Goal: Task Accomplishment & Management: Use online tool/utility

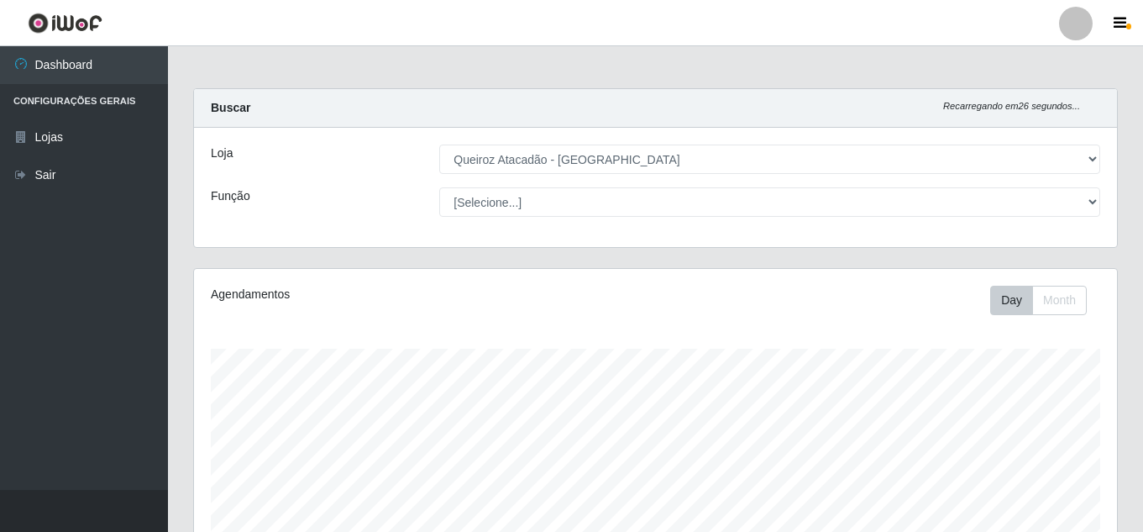
select select "225"
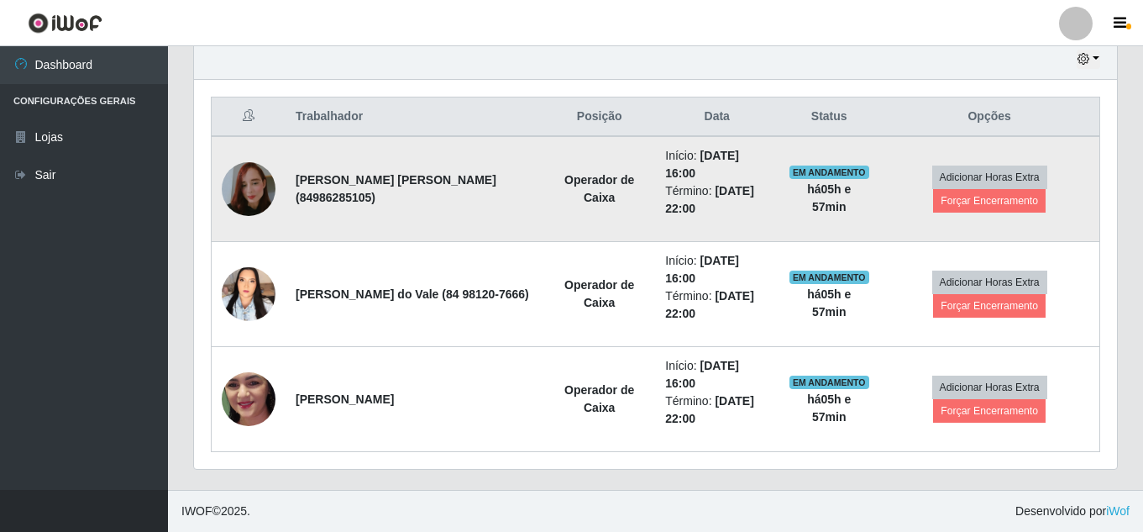
scroll to position [349, 923]
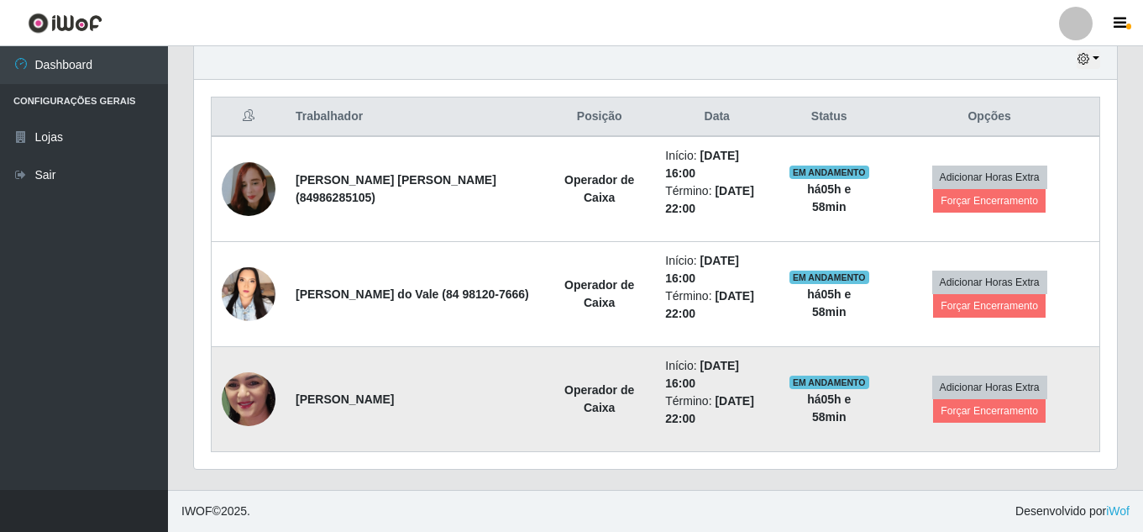
drag, startPoint x: 513, startPoint y: 371, endPoint x: 501, endPoint y: 381, distance: 15.5
click at [502, 382] on td "[PERSON_NAME]" at bounding box center [415, 399] width 258 height 105
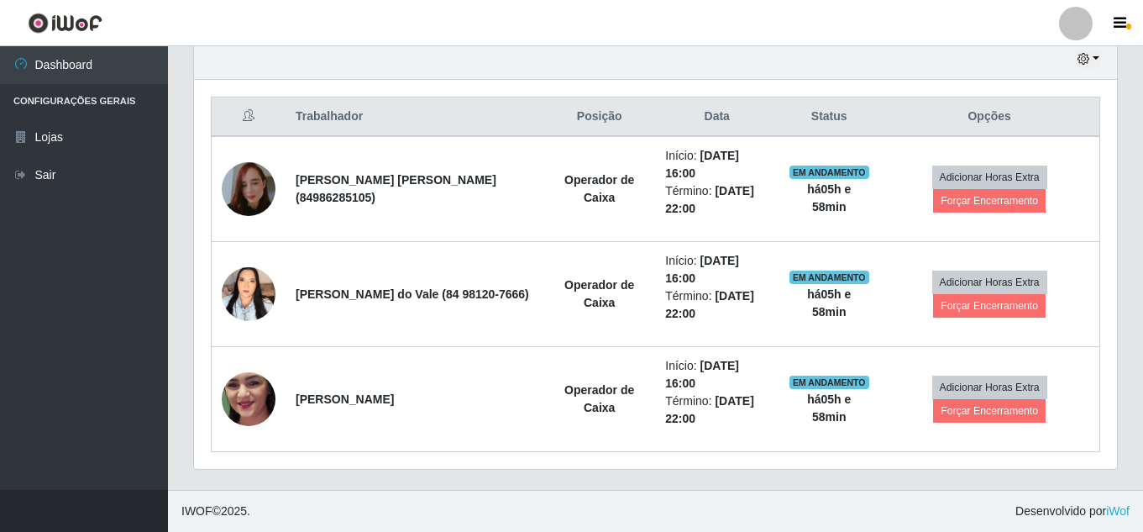
click at [646, 24] on header "Perfil Alterar Senha Sair" at bounding box center [571, 23] width 1143 height 46
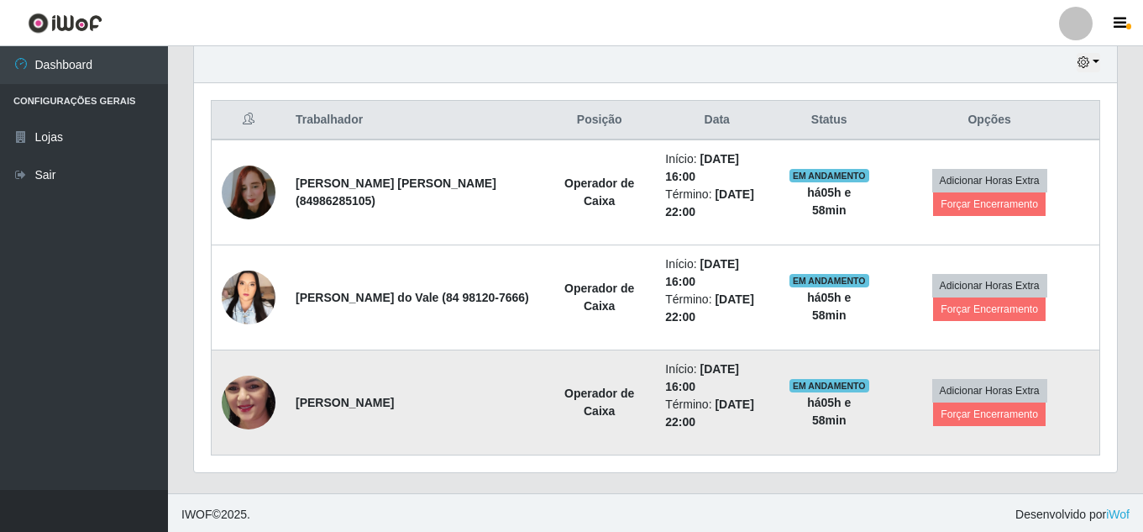
scroll to position [600, 0]
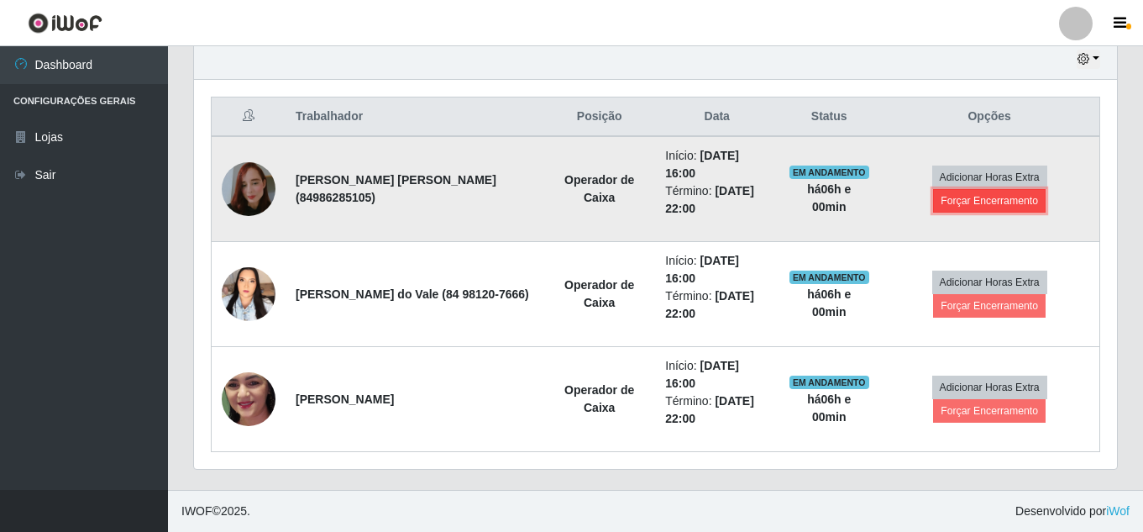
click at [1006, 202] on button "Forçar Encerramento" at bounding box center [989, 201] width 113 height 24
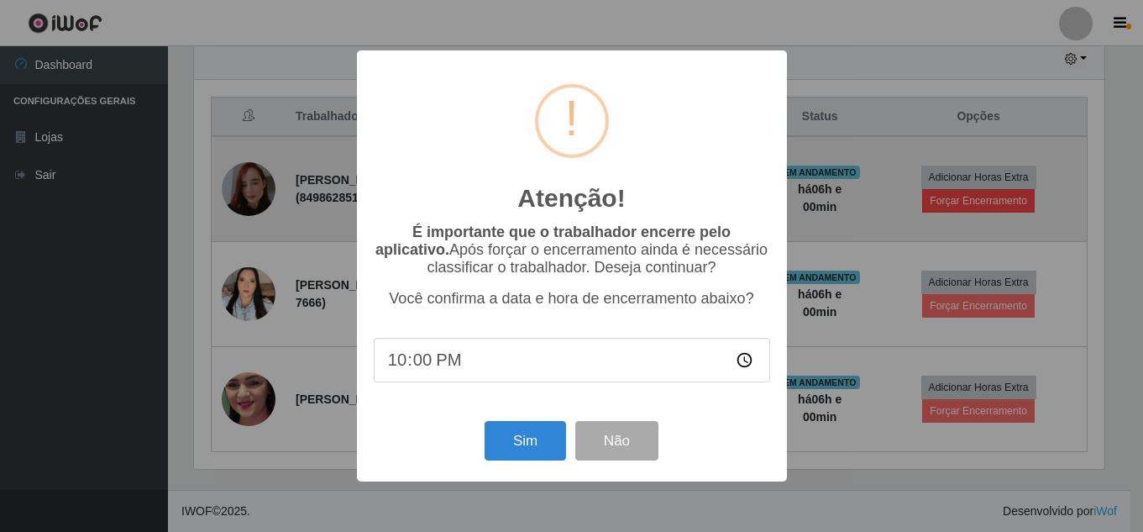
scroll to position [349, 915]
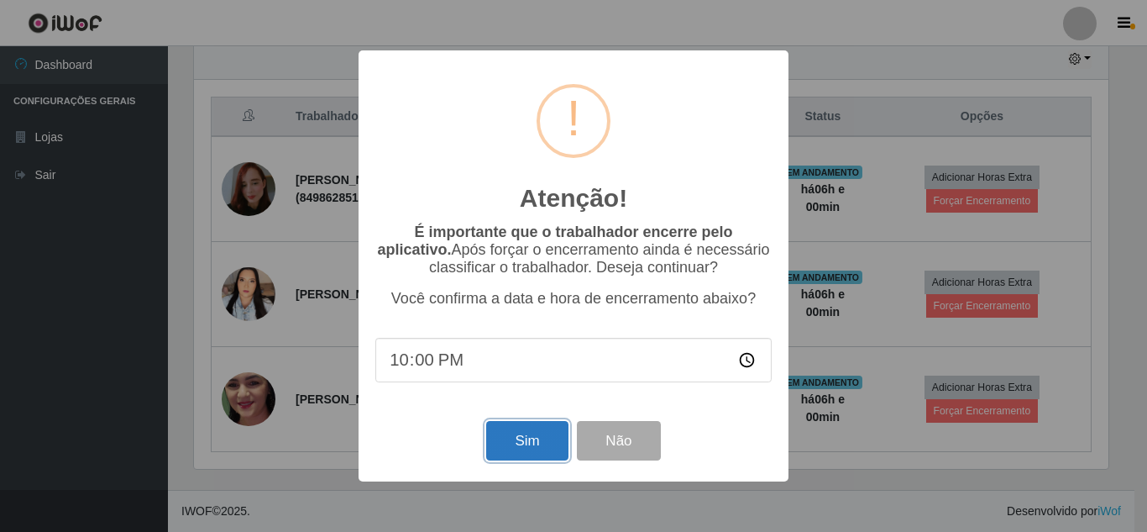
click at [517, 440] on button "Sim" at bounding box center [526, 440] width 81 height 39
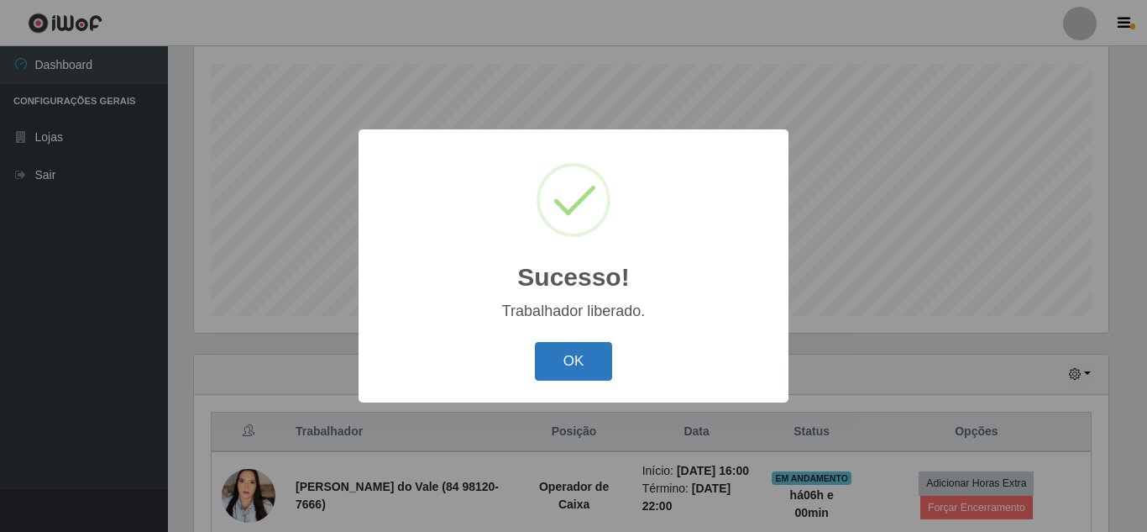
click at [578, 369] on button "OK" at bounding box center [574, 361] width 78 height 39
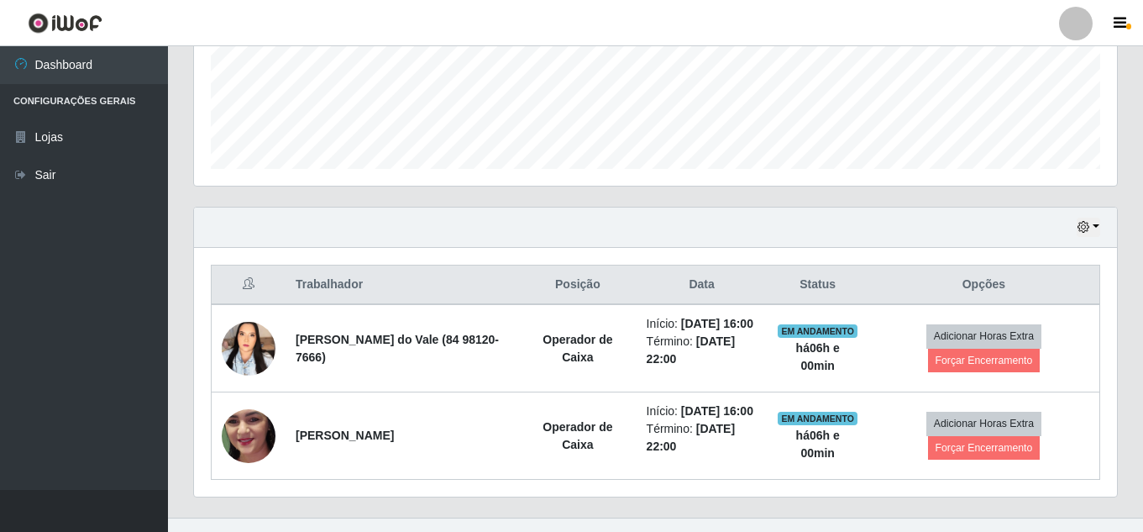
scroll to position [495, 0]
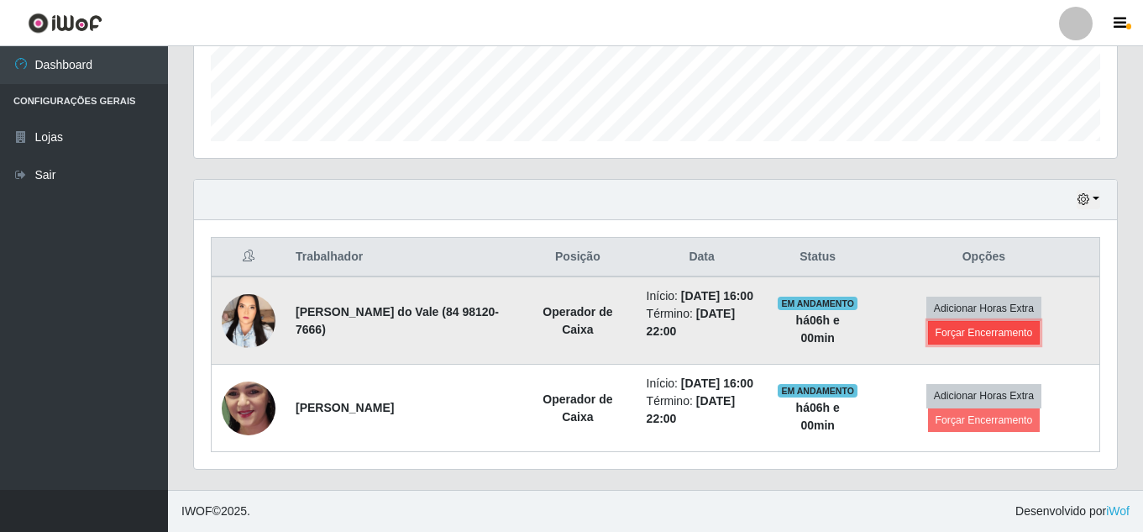
click at [984, 321] on button "Forçar Encerramento" at bounding box center [984, 333] width 113 height 24
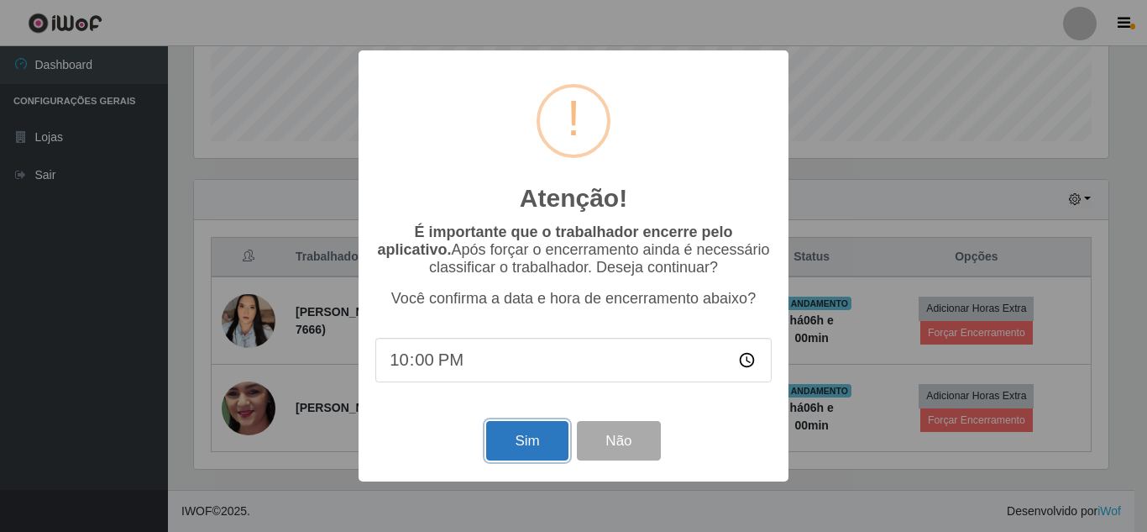
click at [518, 449] on button "Sim" at bounding box center [526, 440] width 81 height 39
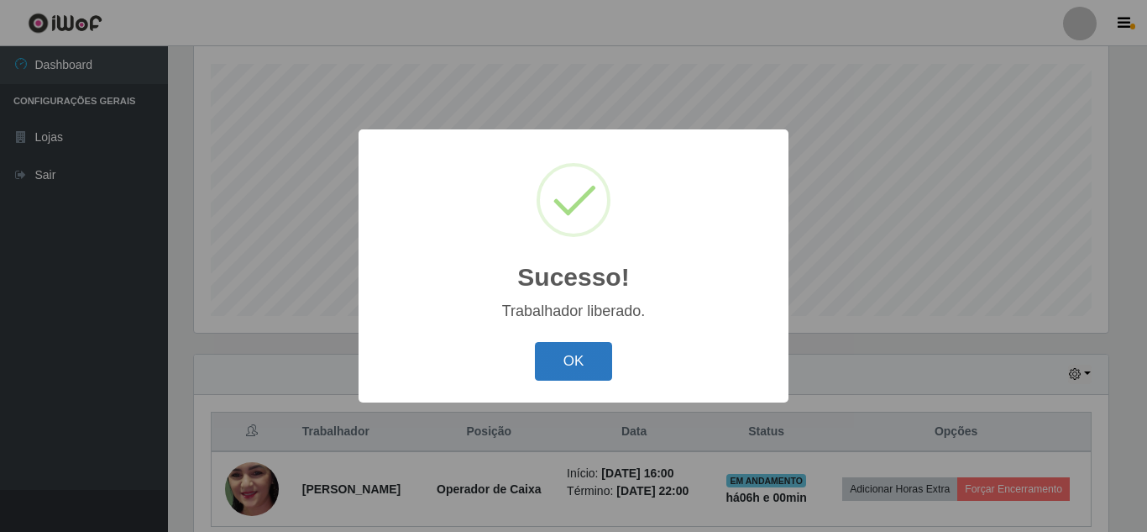
click at [580, 372] on button "OK" at bounding box center [574, 361] width 78 height 39
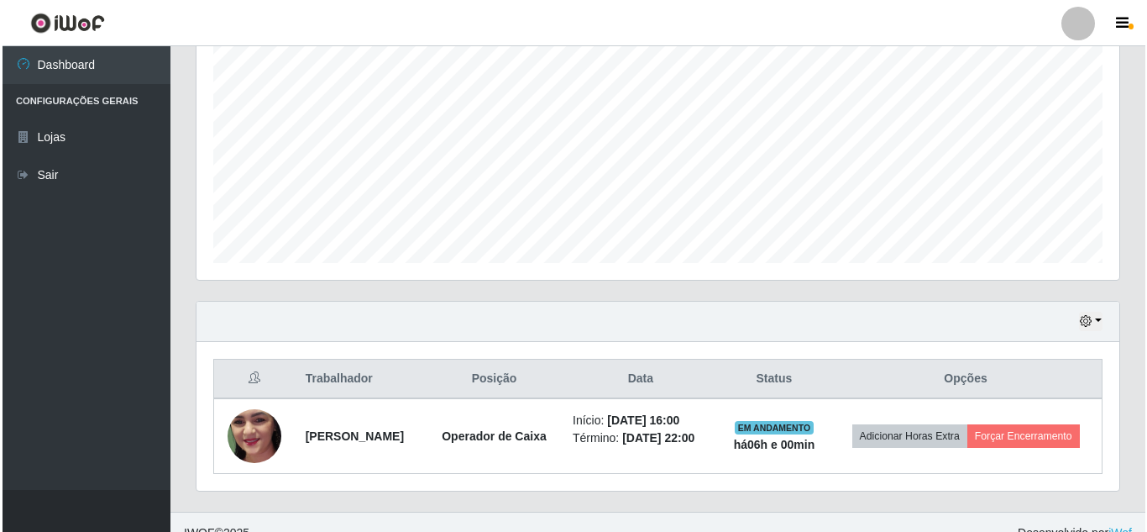
scroll to position [359, 0]
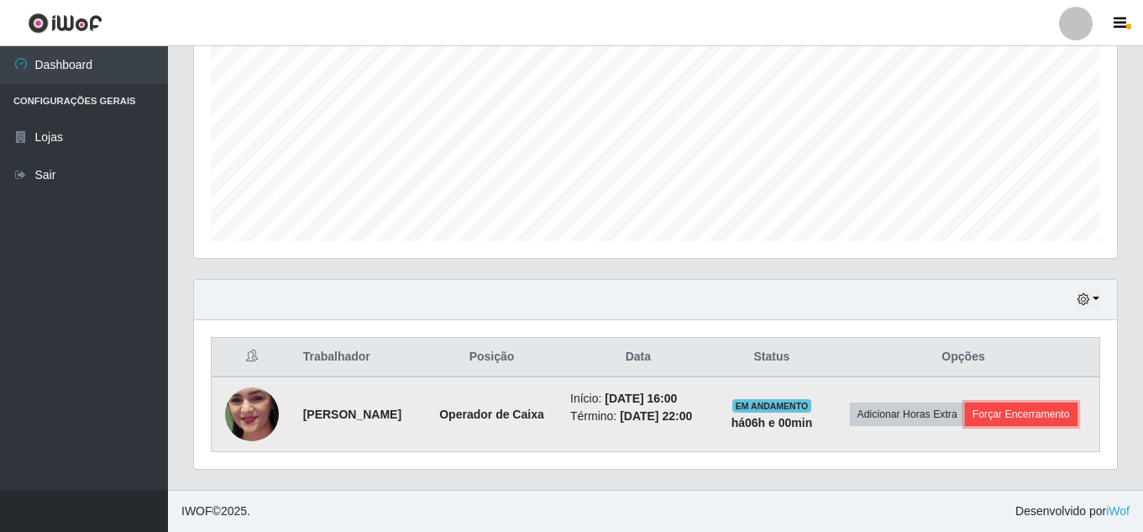
click at [1053, 415] on button "Forçar Encerramento" at bounding box center [1021, 414] width 113 height 24
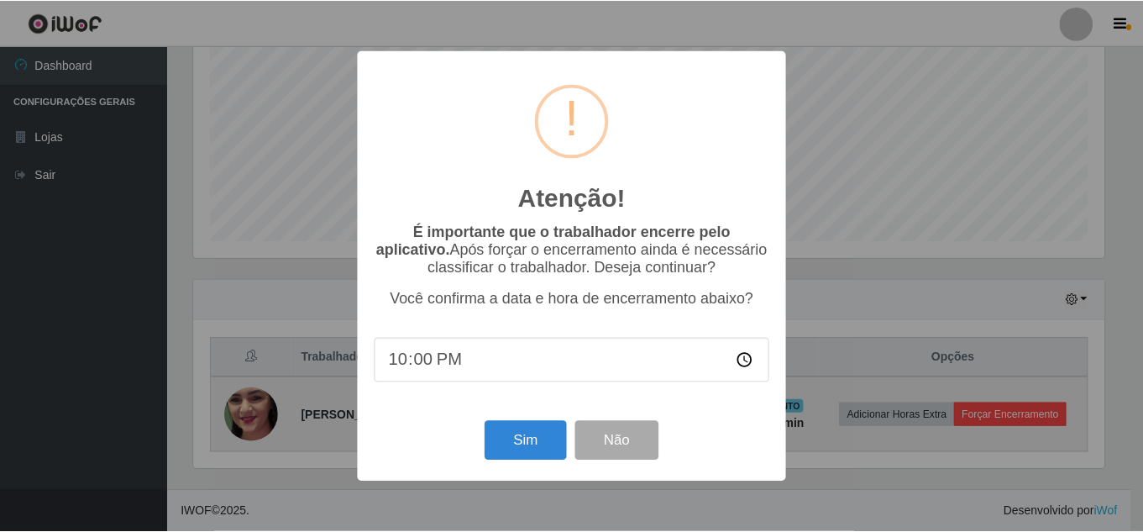
scroll to position [349, 915]
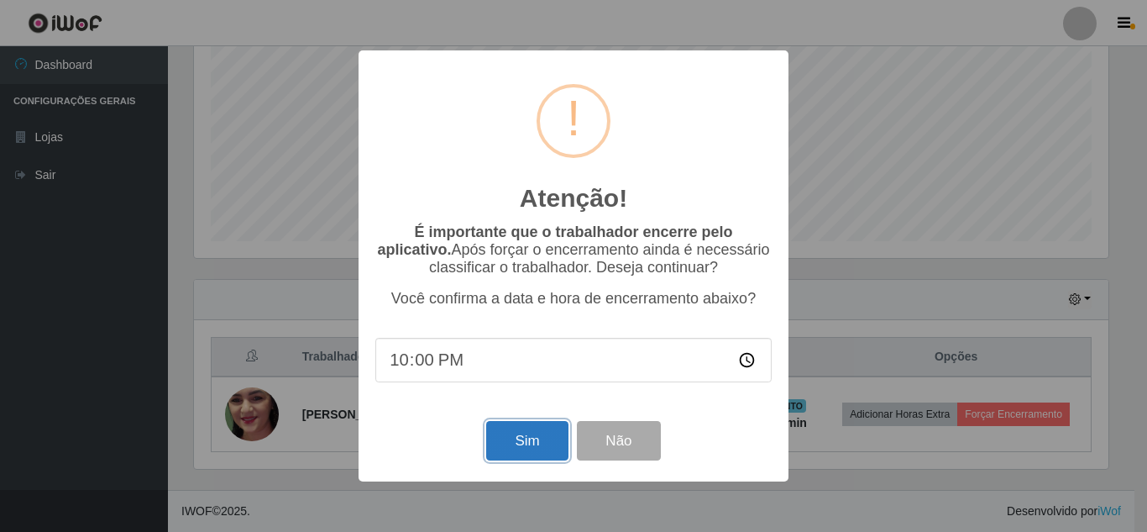
click at [524, 438] on button "Sim" at bounding box center [526, 440] width 81 height 39
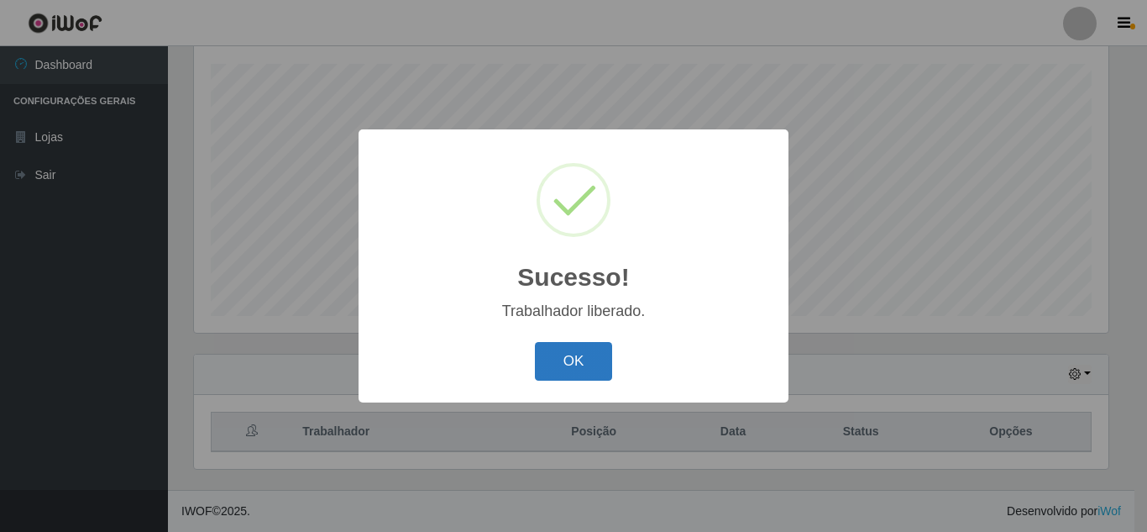
click at [567, 353] on button "OK" at bounding box center [574, 361] width 78 height 39
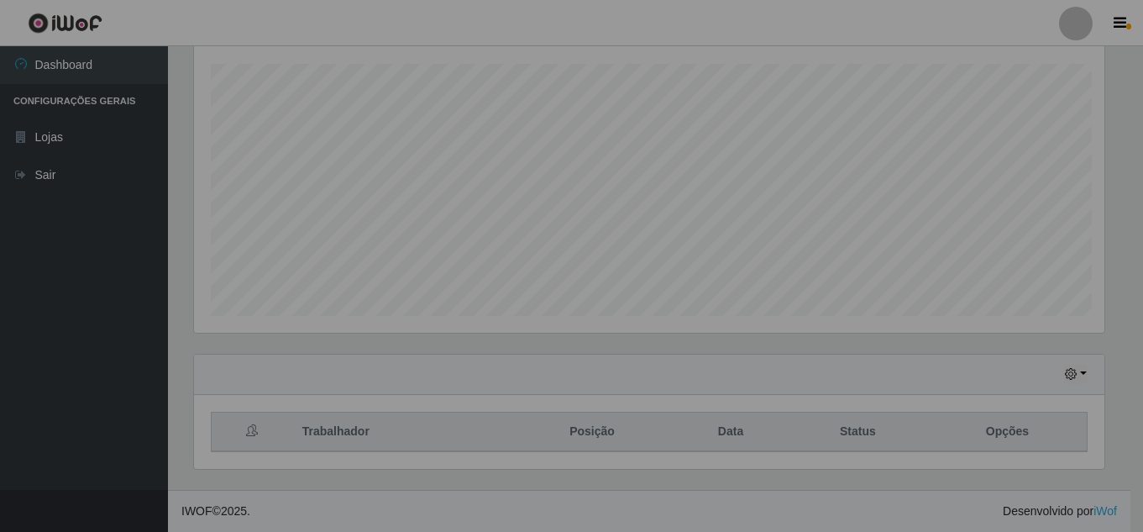
scroll to position [349, 923]
